Goal: Navigation & Orientation: Find specific page/section

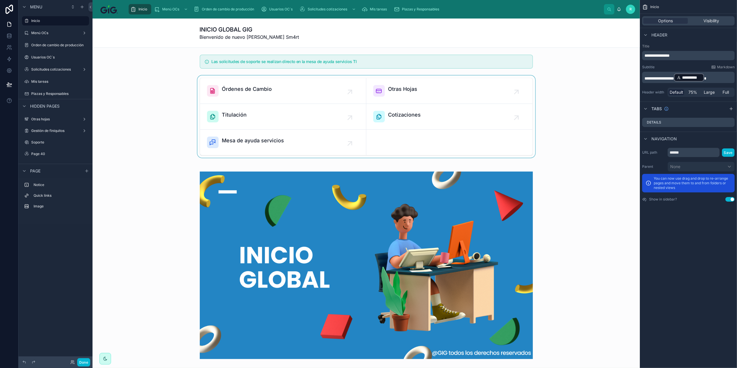
click at [528, 77] on div at bounding box center [366, 116] width 538 height 82
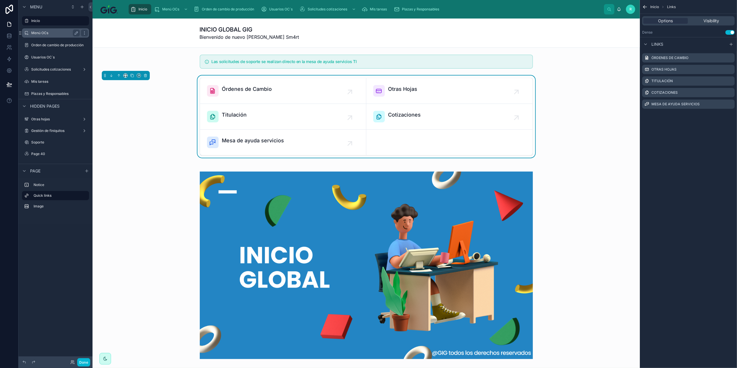
click at [59, 30] on div "Menú OCs" at bounding box center [55, 33] width 49 height 7
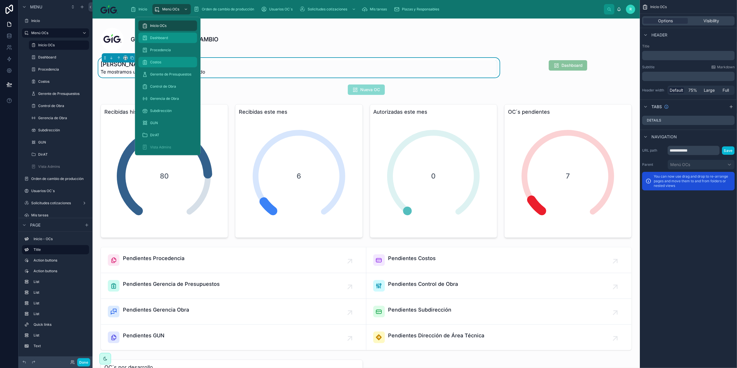
drag, startPoint x: 168, startPoint y: 34, endPoint x: 191, endPoint y: 62, distance: 36.7
click at [168, 34] on div "Dashboard" at bounding box center [168, 37] width 52 height 9
